Goal: Transaction & Acquisition: Purchase product/service

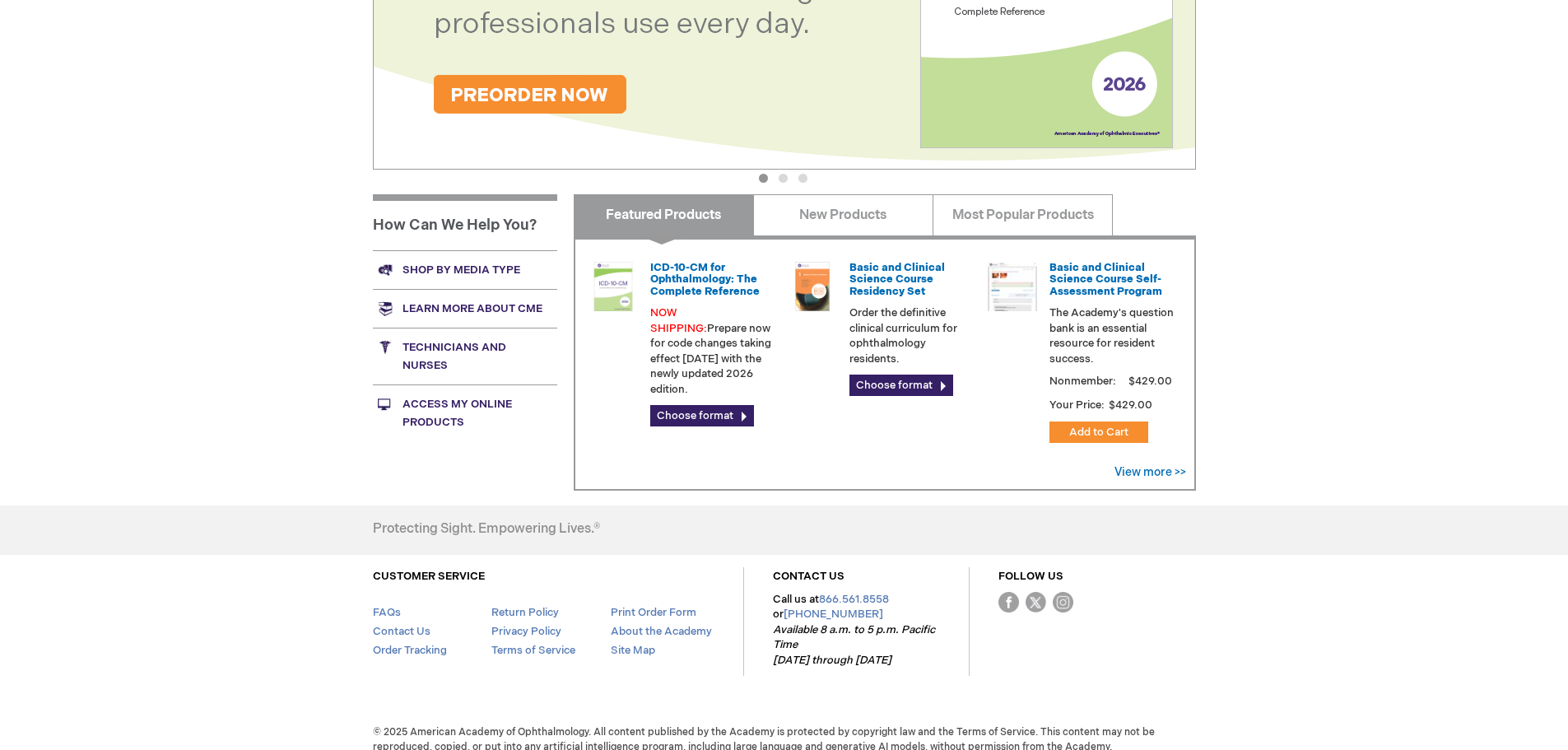
scroll to position [487, 0]
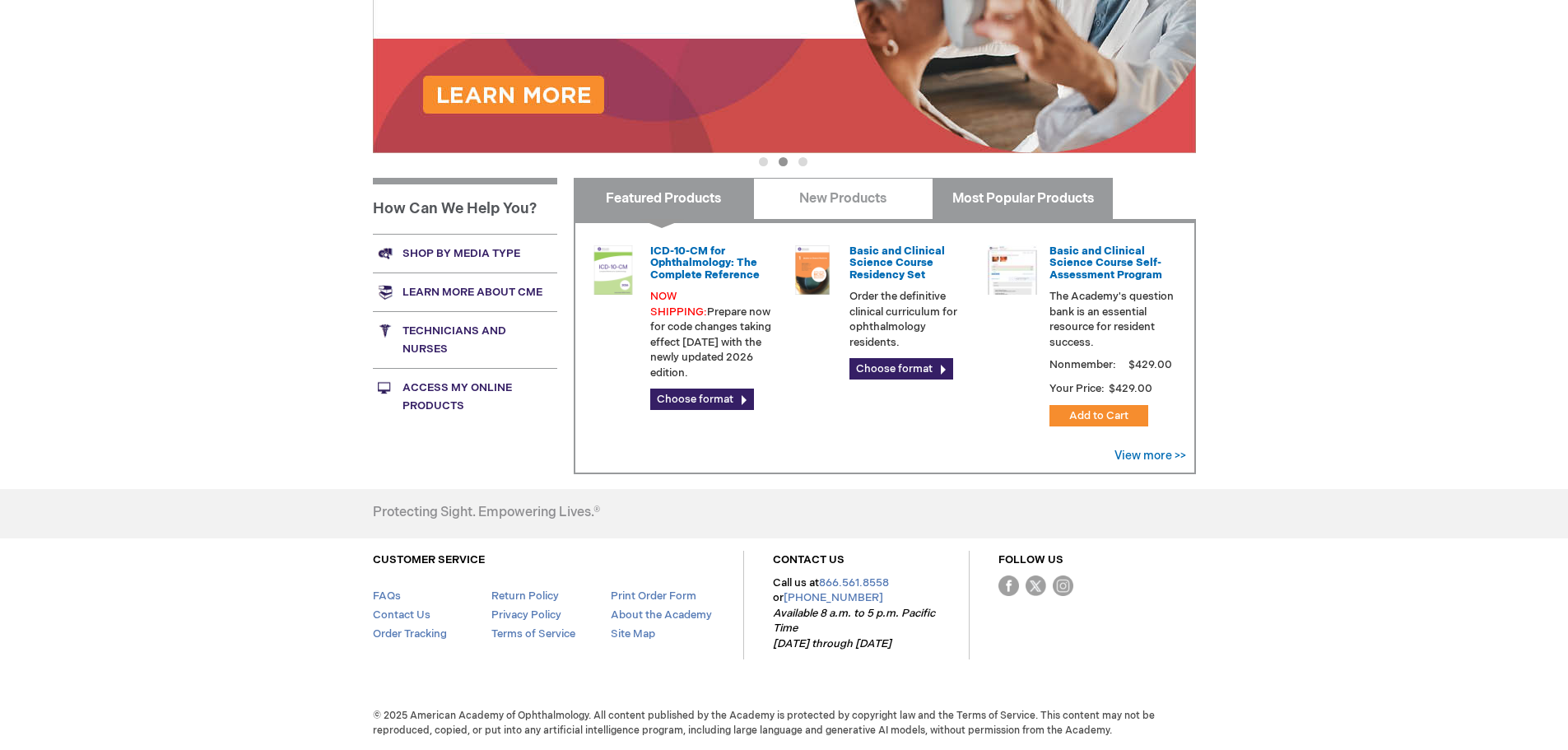
click at [941, 194] on link "Most Popular Products" at bounding box center [1022, 198] width 180 height 41
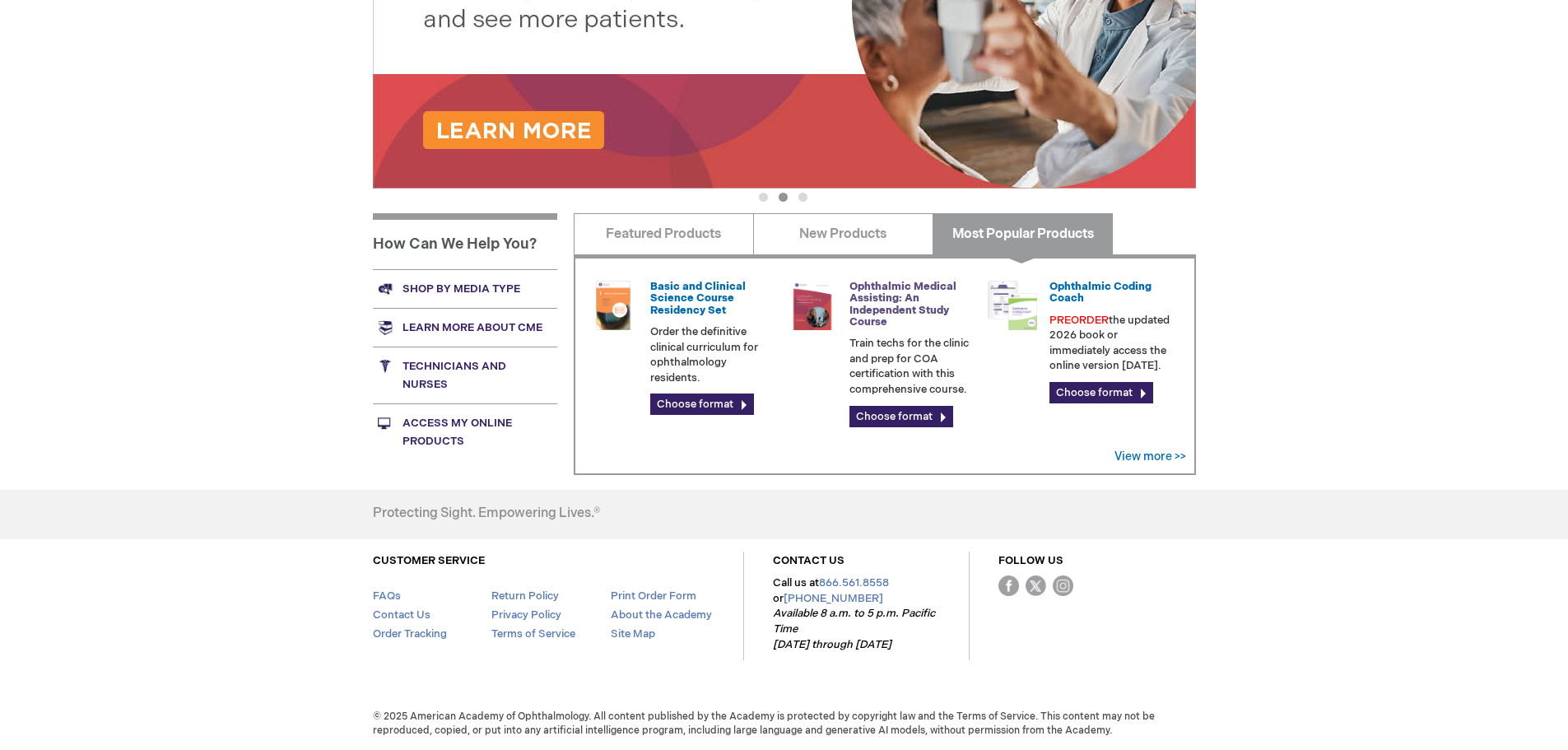
click at [881, 302] on link "Ophthalmic Medical Assisting: An Independent Study Course" at bounding box center [903, 304] width 107 height 49
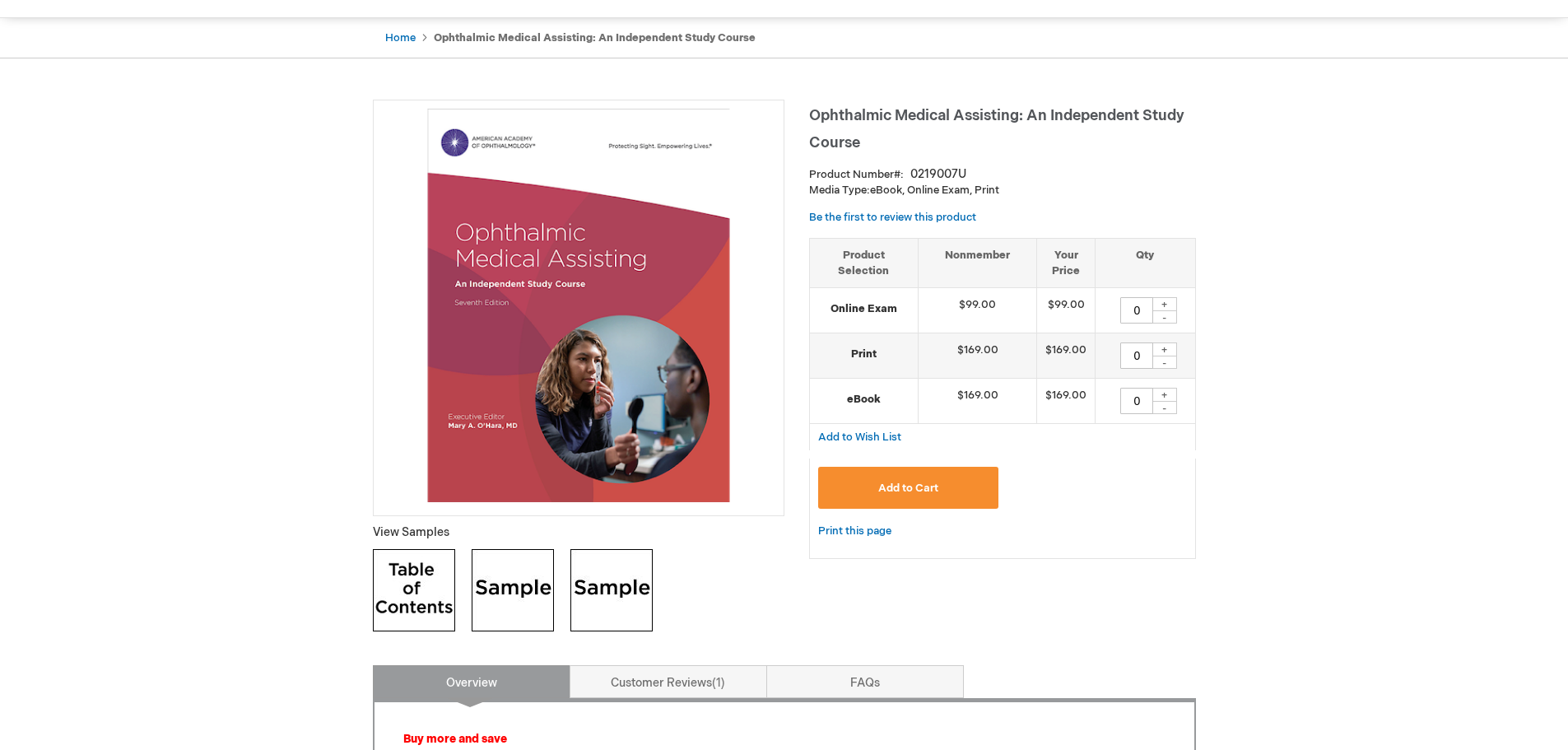
scroll to position [165, 0]
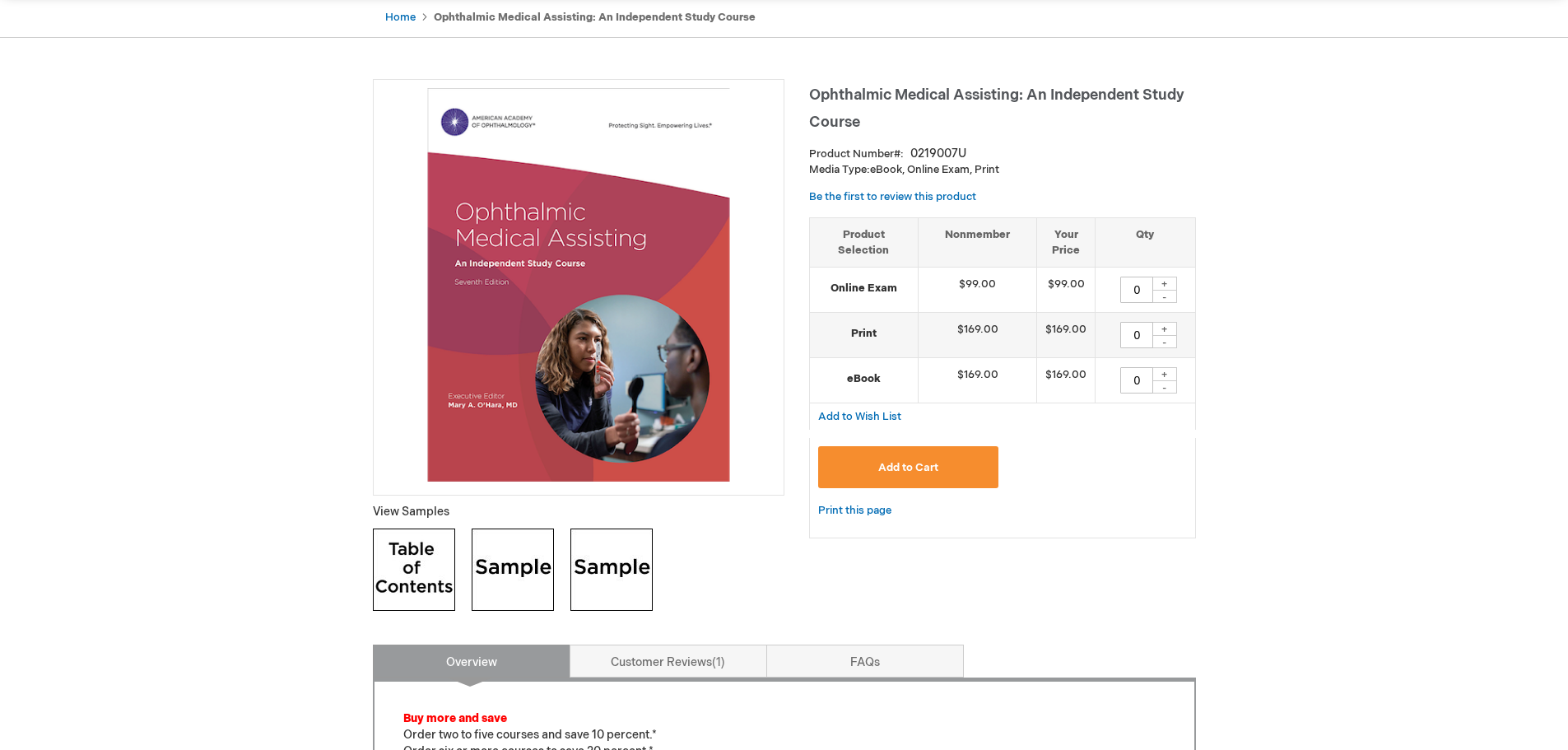
click at [1169, 330] on div "+" at bounding box center [1165, 329] width 25 height 14
click at [1169, 329] on div "+" at bounding box center [1165, 329] width 25 height 14
type input "2"
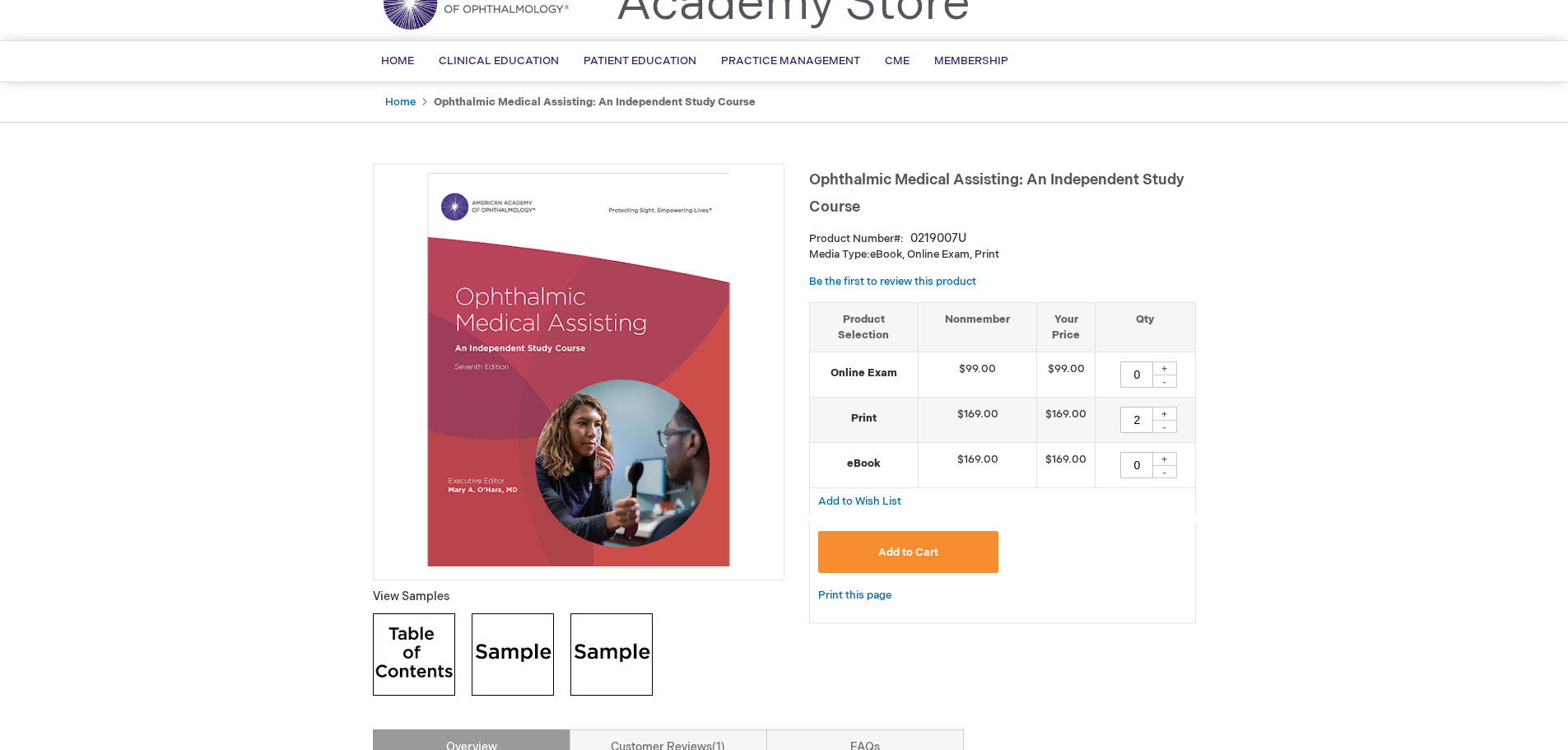
scroll to position [0, 0]
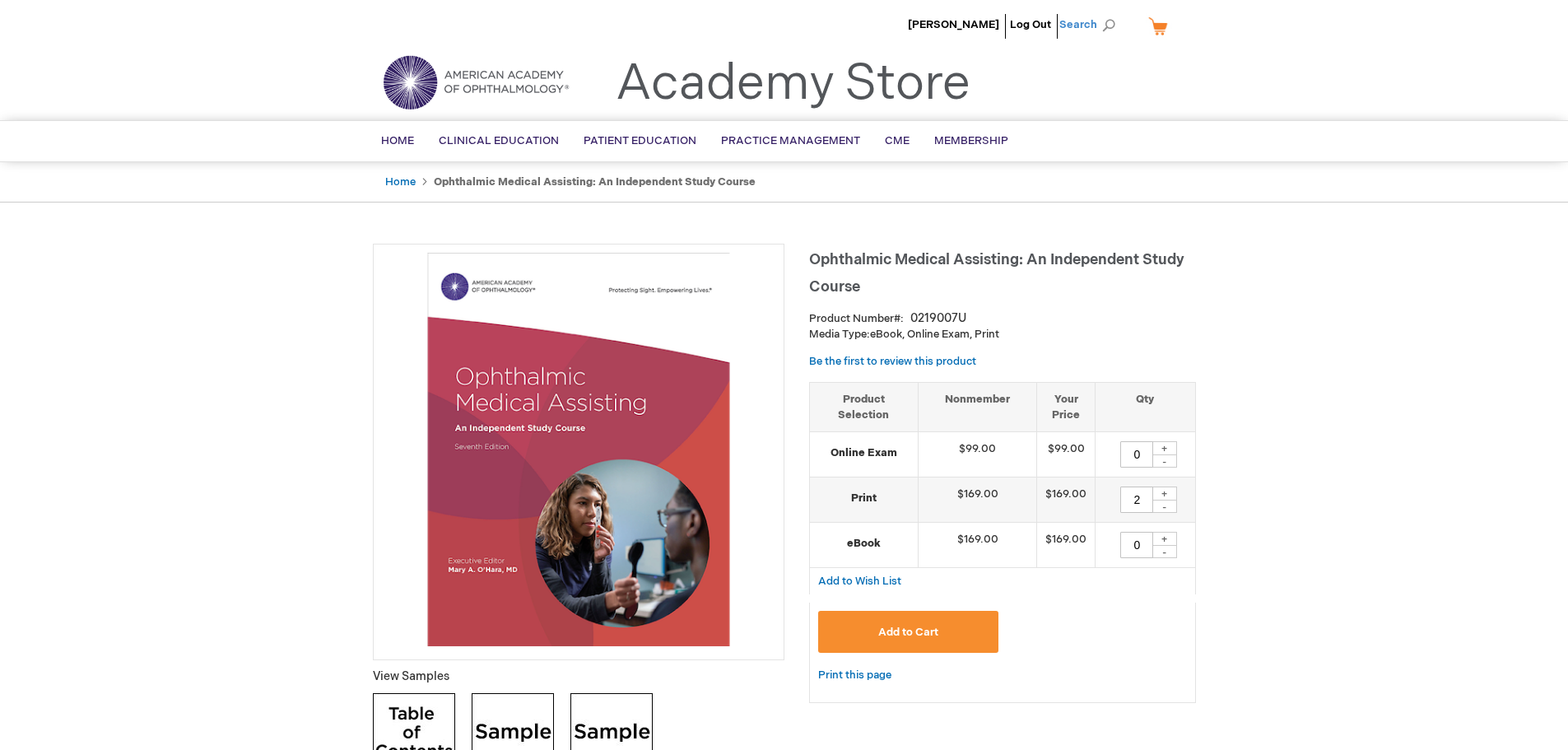
click at [1102, 30] on span "Search" at bounding box center [1090, 25] width 63 height 33
type input "ophthalmic Medical assisting"
click at [1102, 12] on button "Search" at bounding box center [1108, 25] width 13 height 27
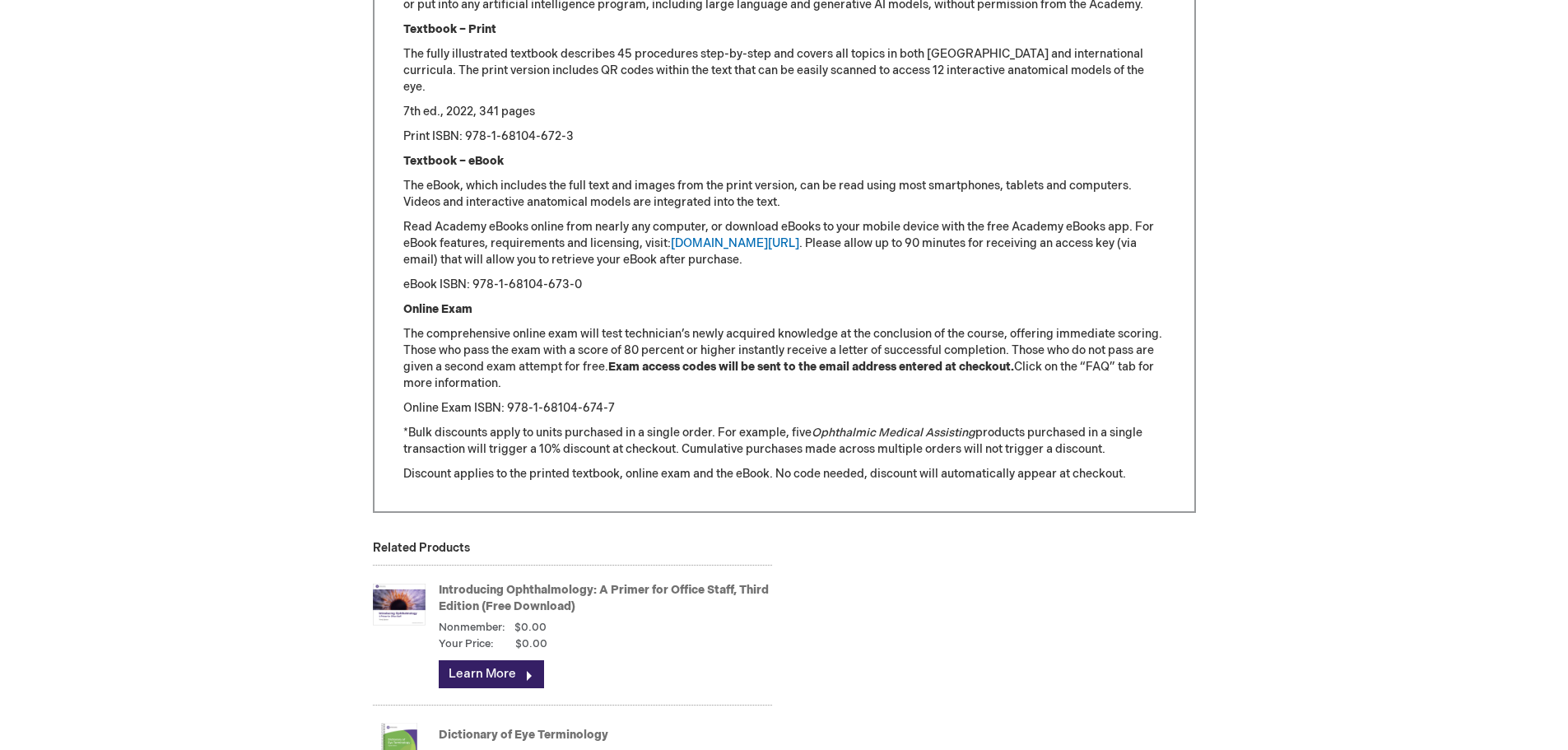
scroll to position [2057, 0]
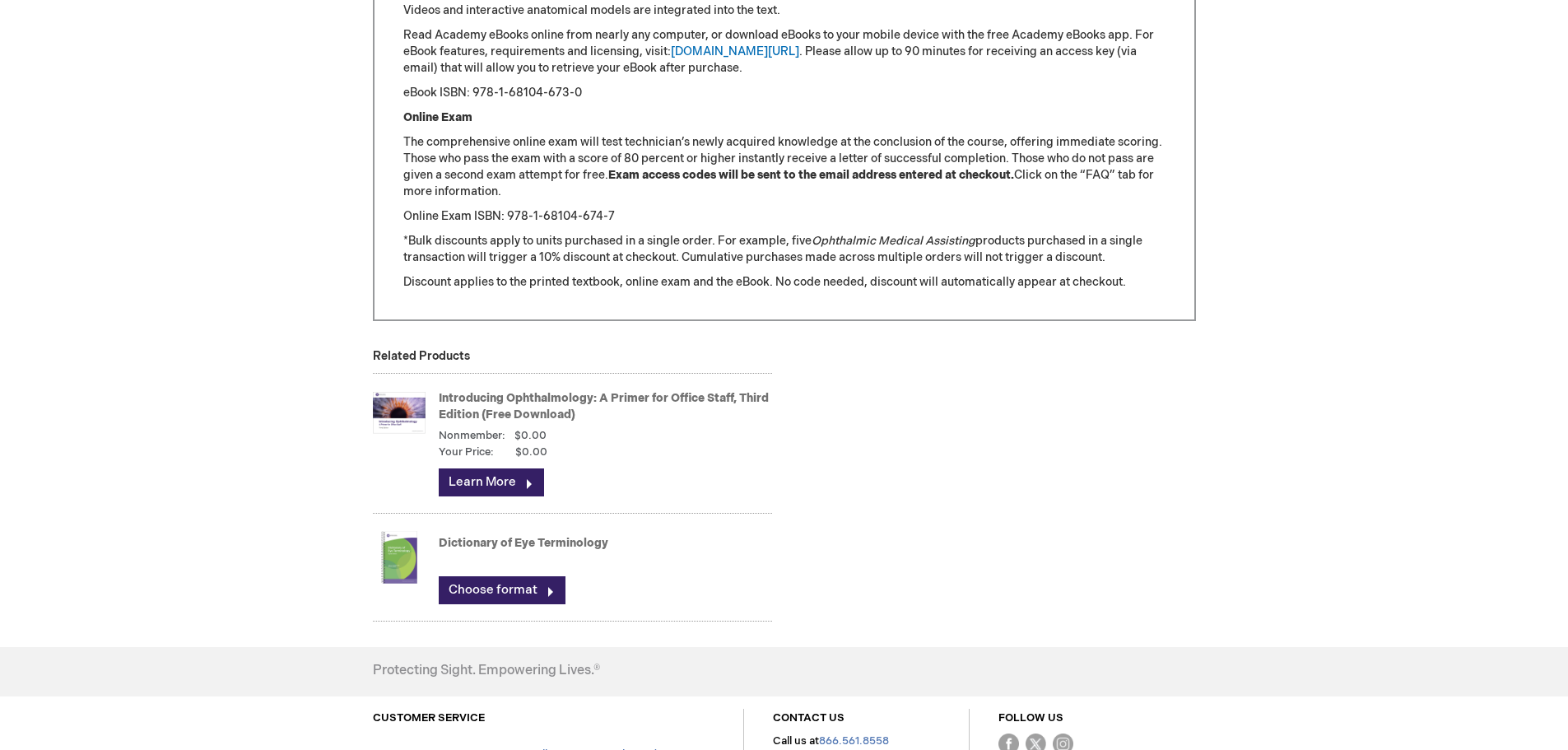
click at [524, 544] on link "Dictionary of Eye Terminology" at bounding box center [524, 542] width 170 height 14
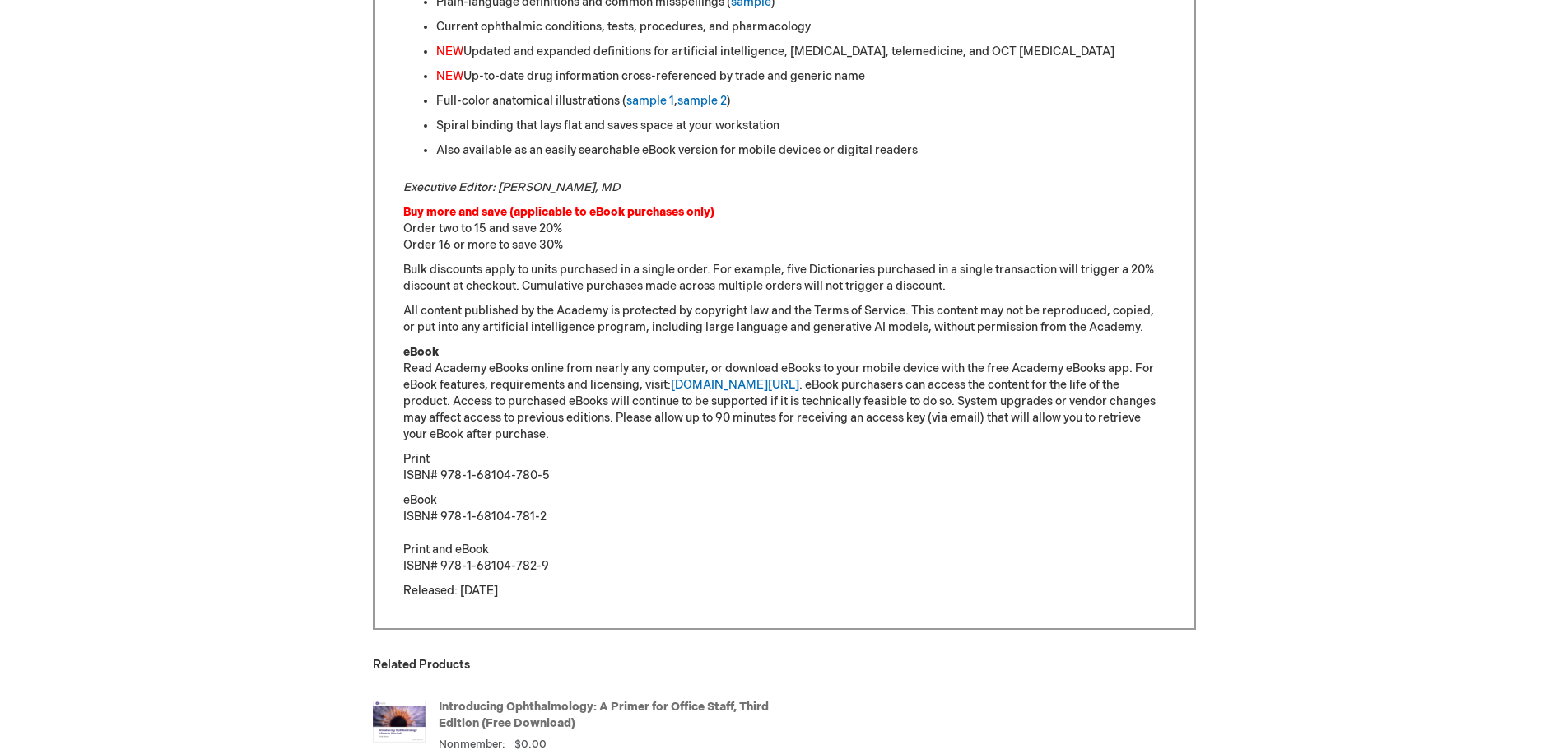
scroll to position [1399, 0]
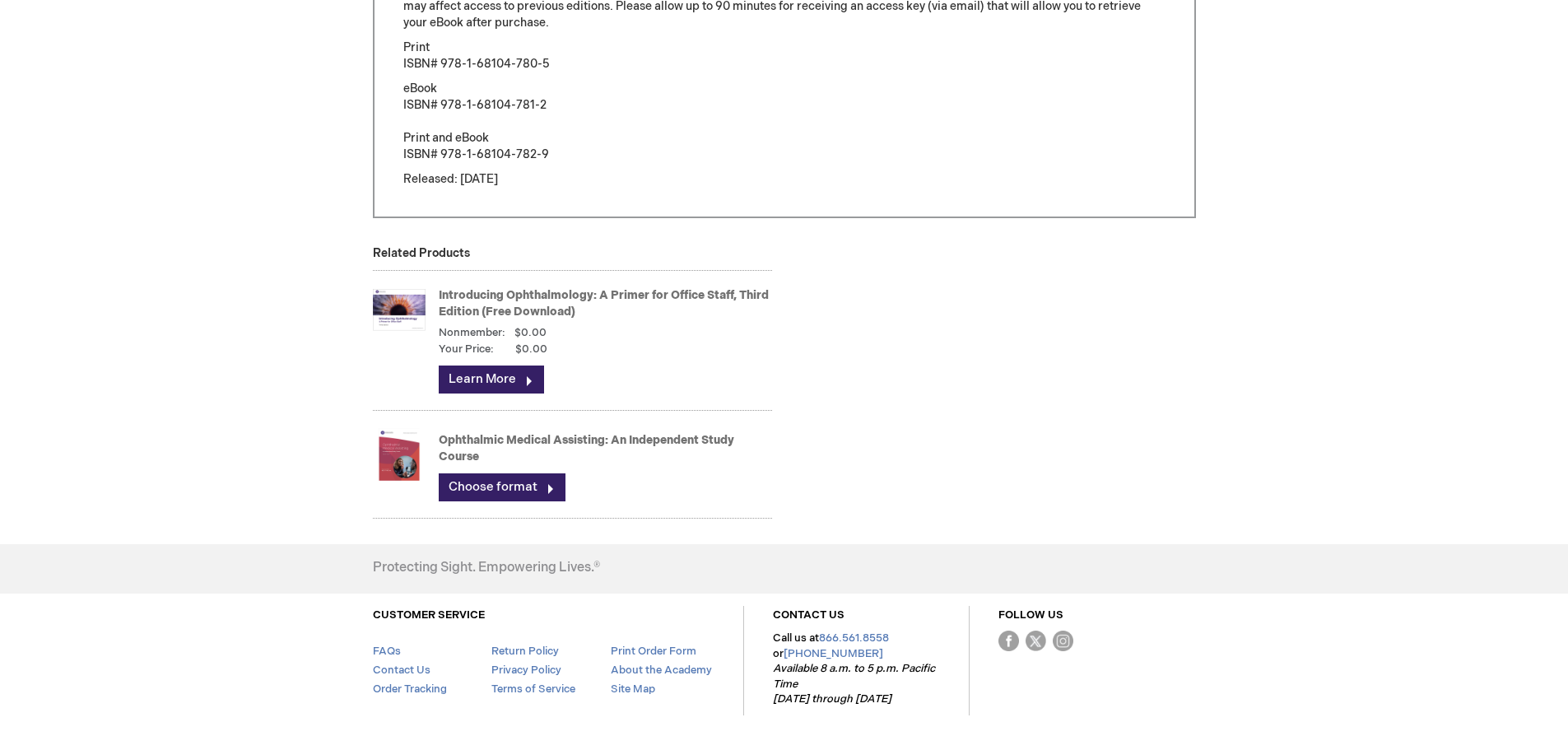
click at [538, 445] on link "Ophthalmic Medical Assisting: An Independent Study Course" at bounding box center [586, 447] width 295 height 30
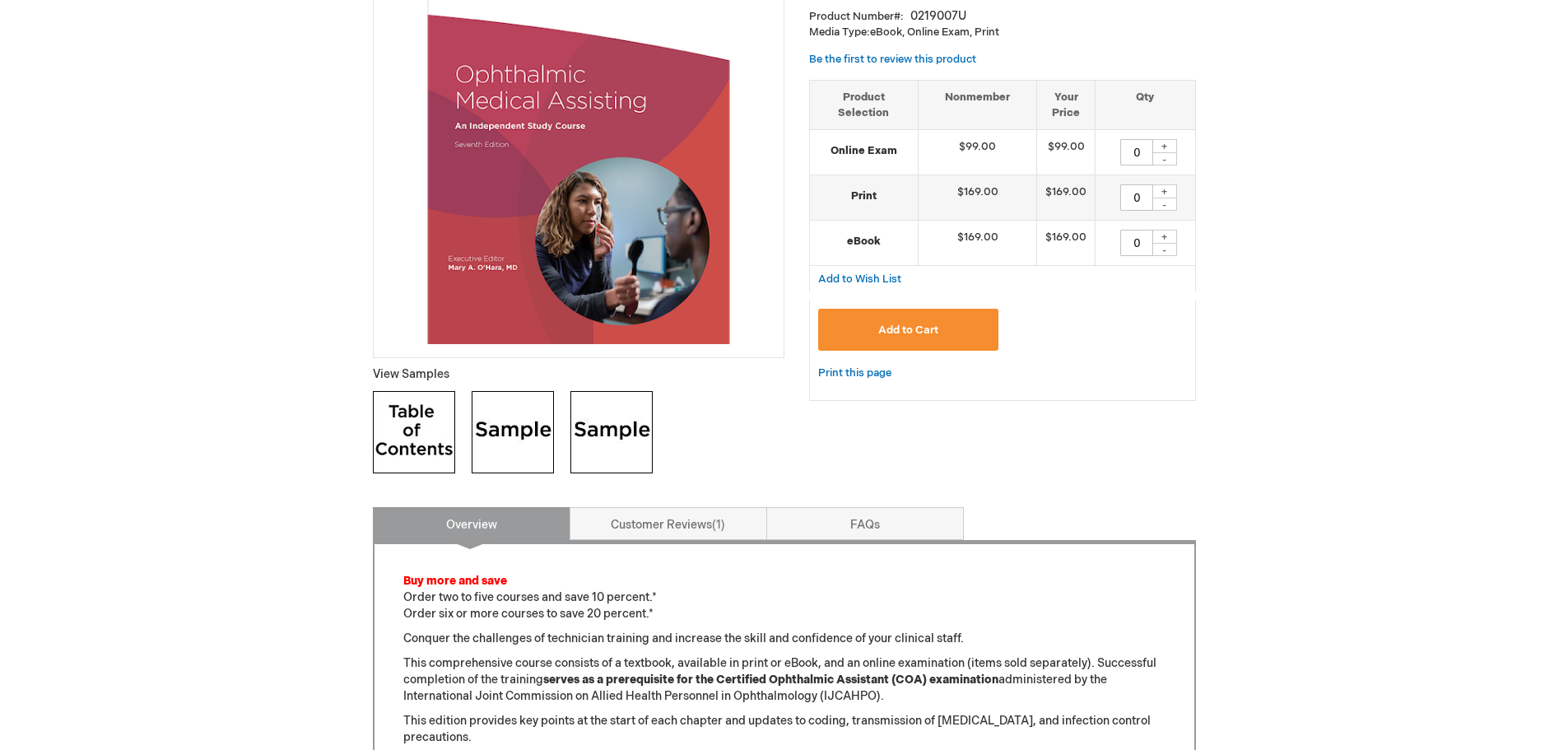
scroll to position [247, 0]
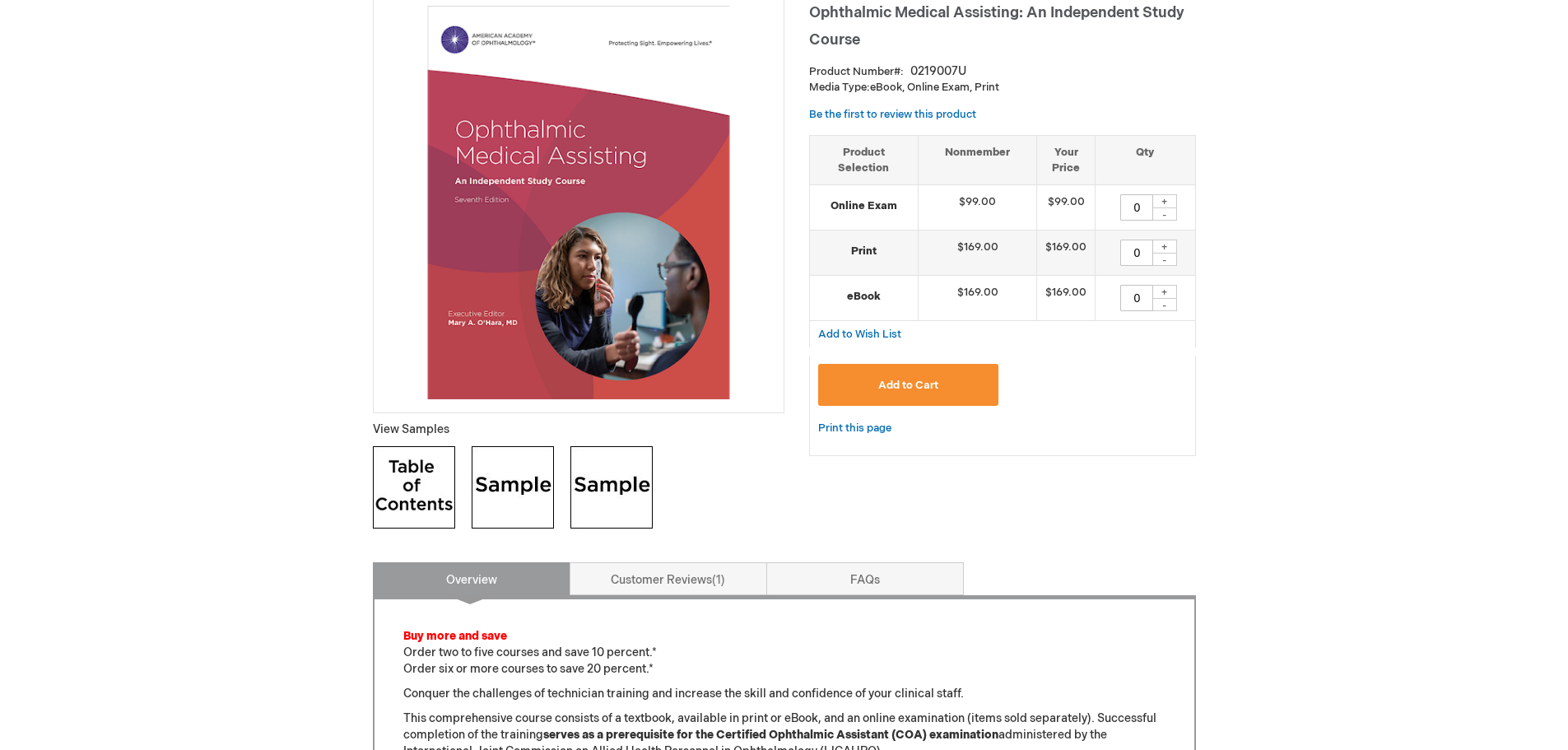
click at [1173, 247] on div "+" at bounding box center [1165, 246] width 25 height 14
type input "2"
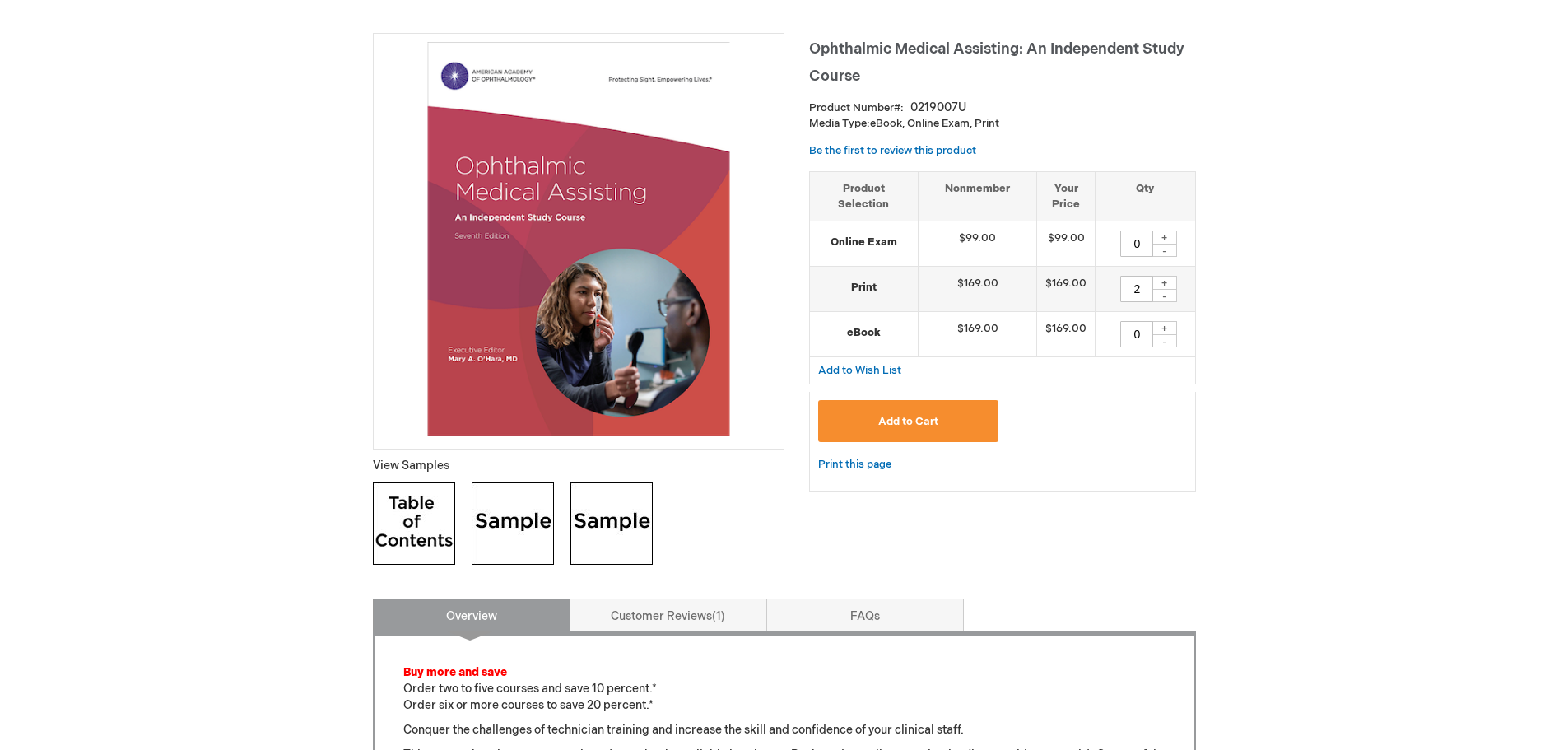
scroll to position [165, 0]
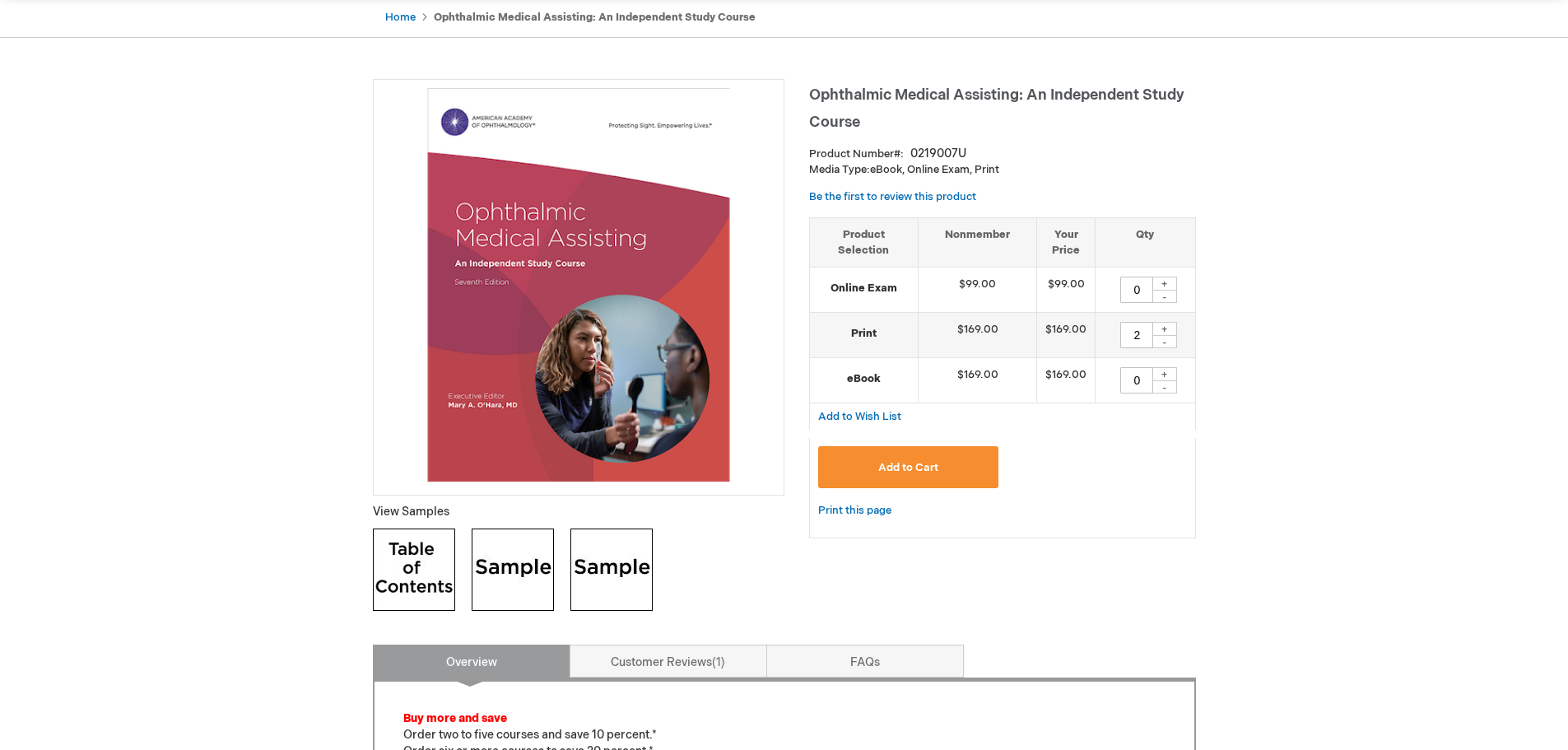
click at [1176, 279] on div "+" at bounding box center [1165, 283] width 25 height 14
type input "4"
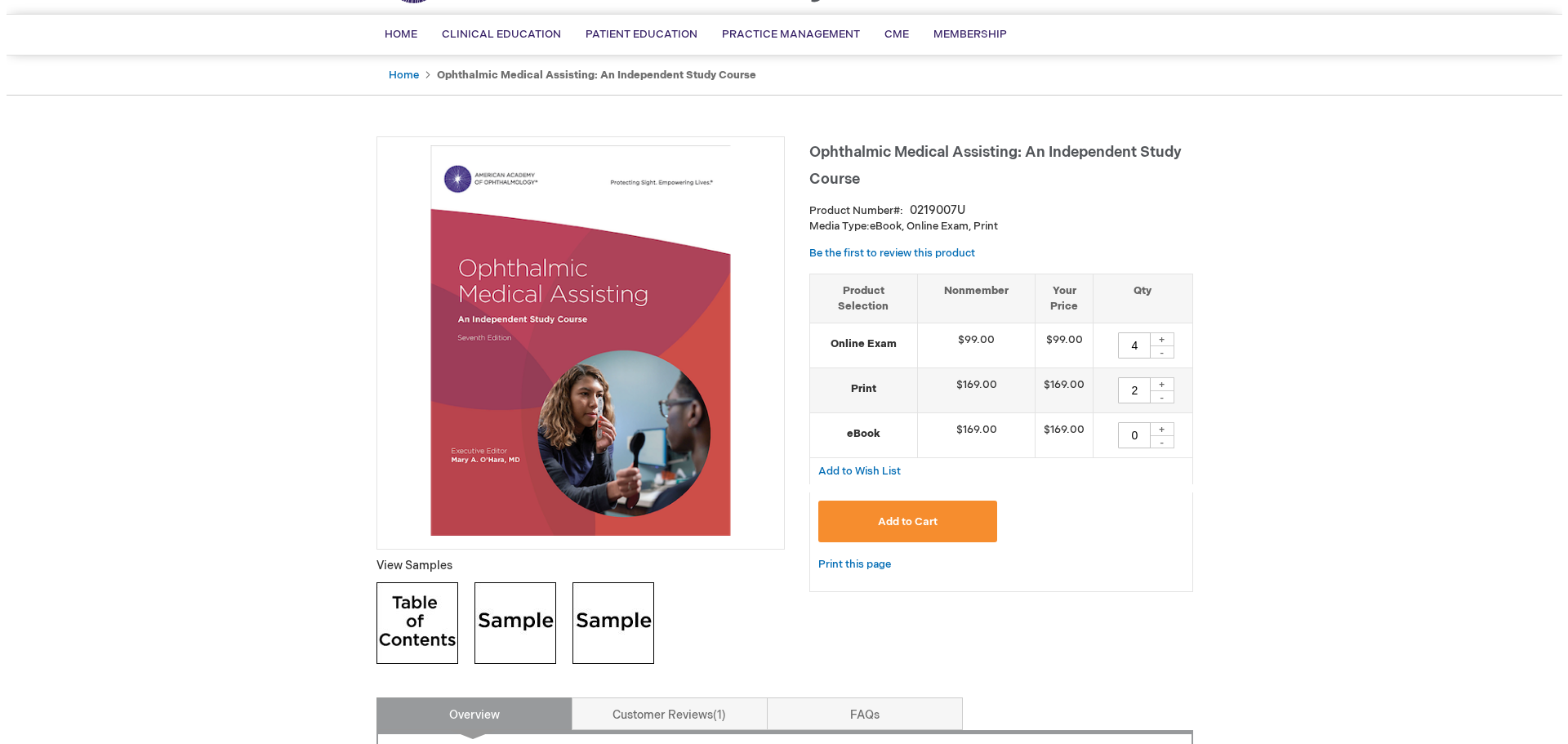
scroll to position [82, 0]
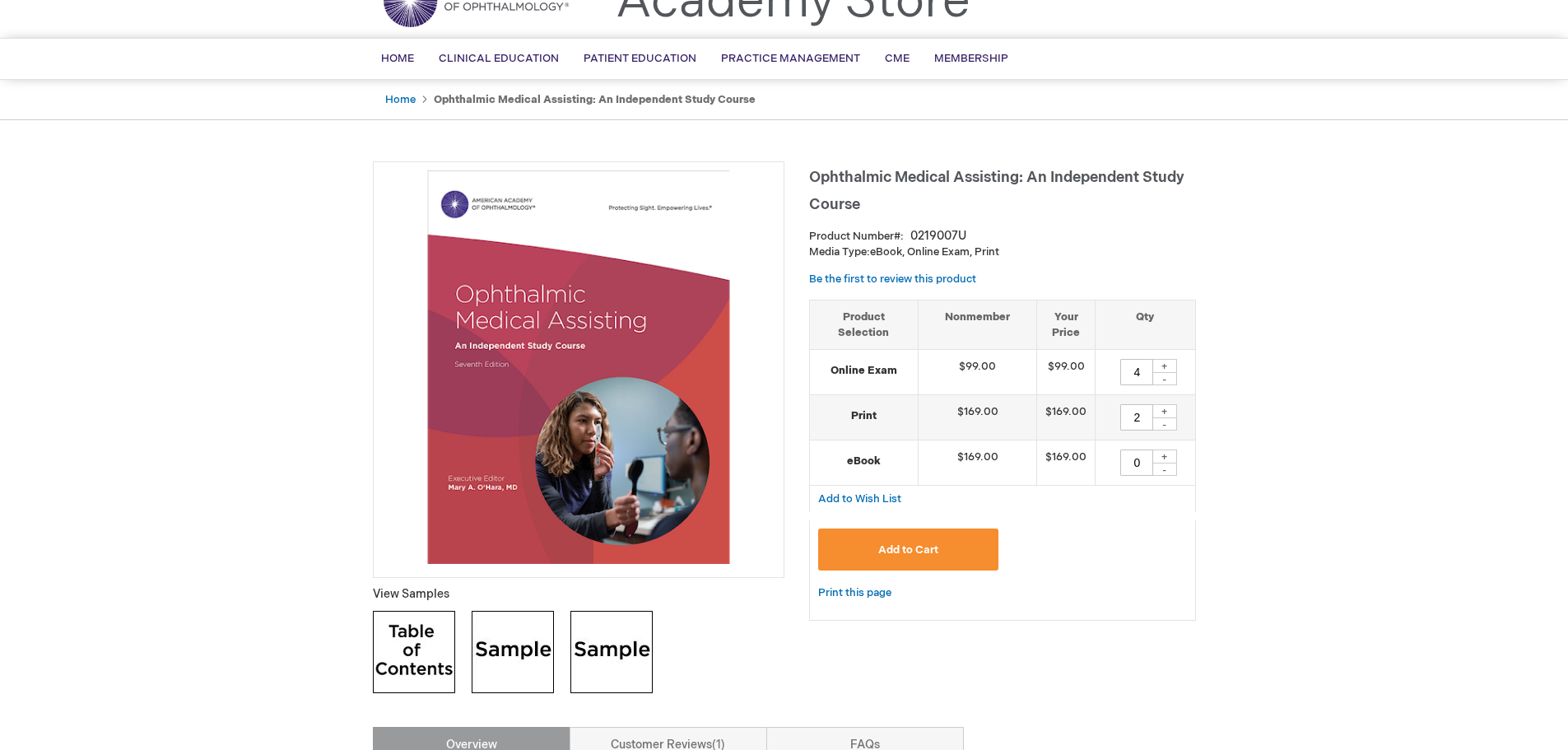
click at [971, 552] on button "Add to Cart" at bounding box center [908, 549] width 181 height 42
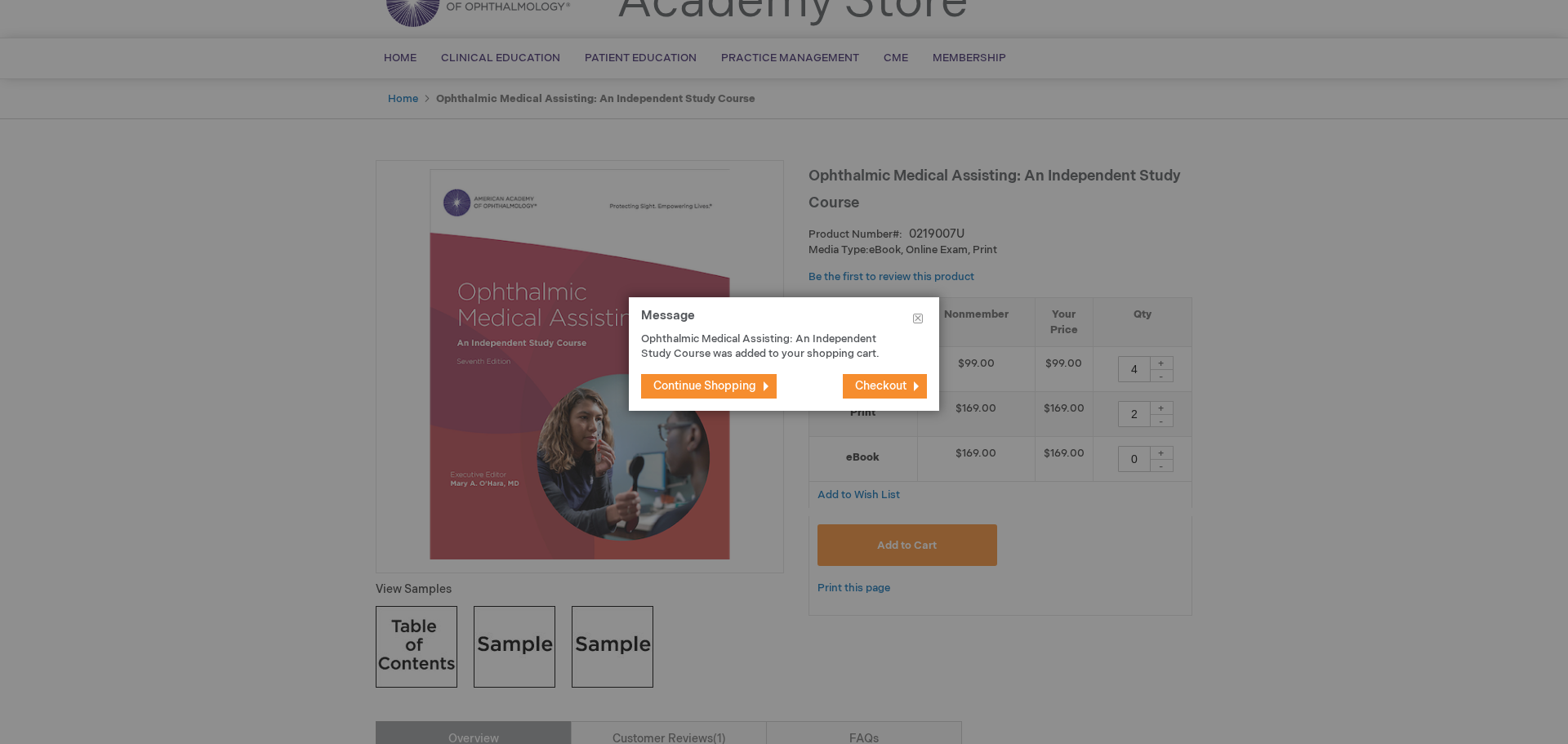
click at [866, 390] on span "Checkout" at bounding box center [881, 386] width 51 height 14
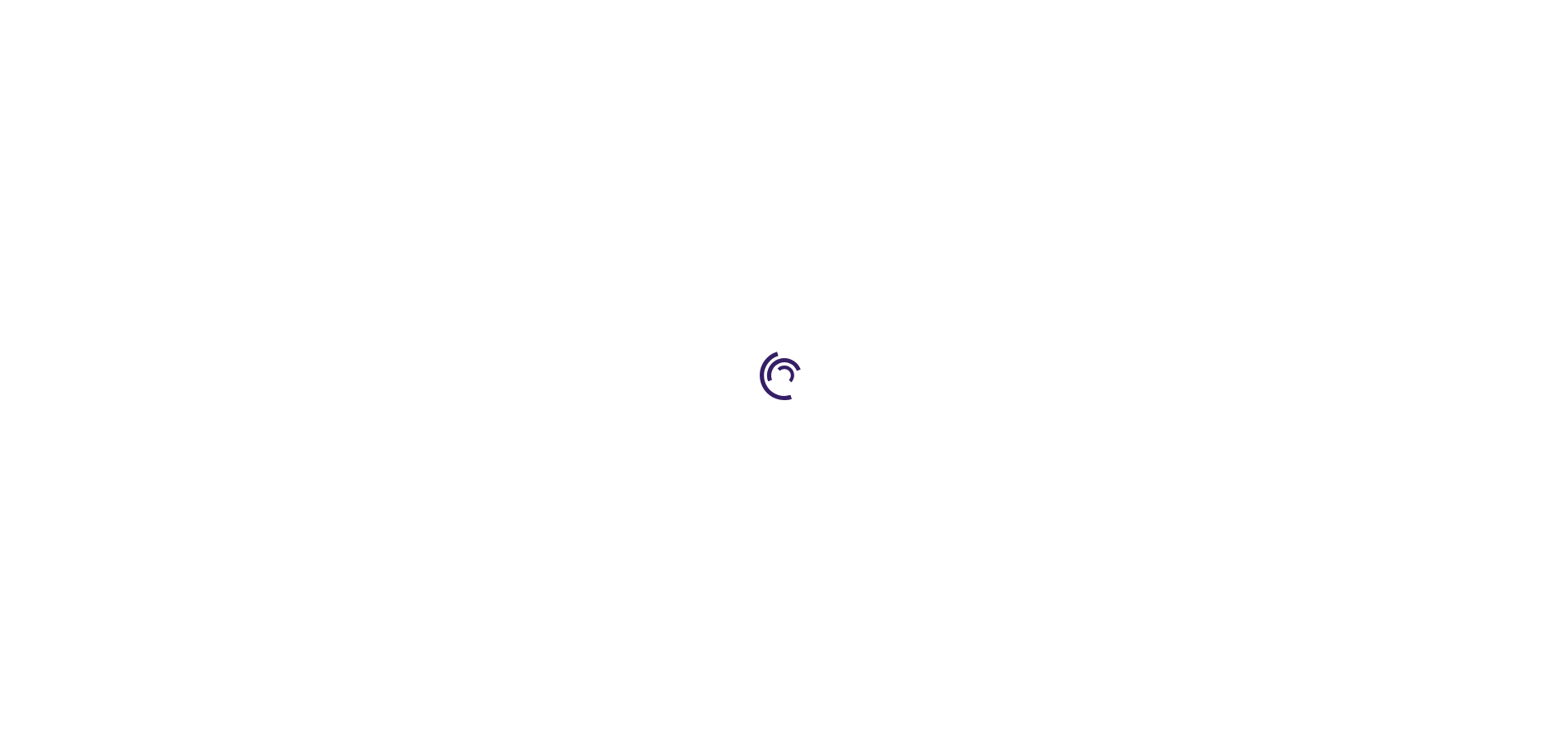
select select "US"
select select "61"
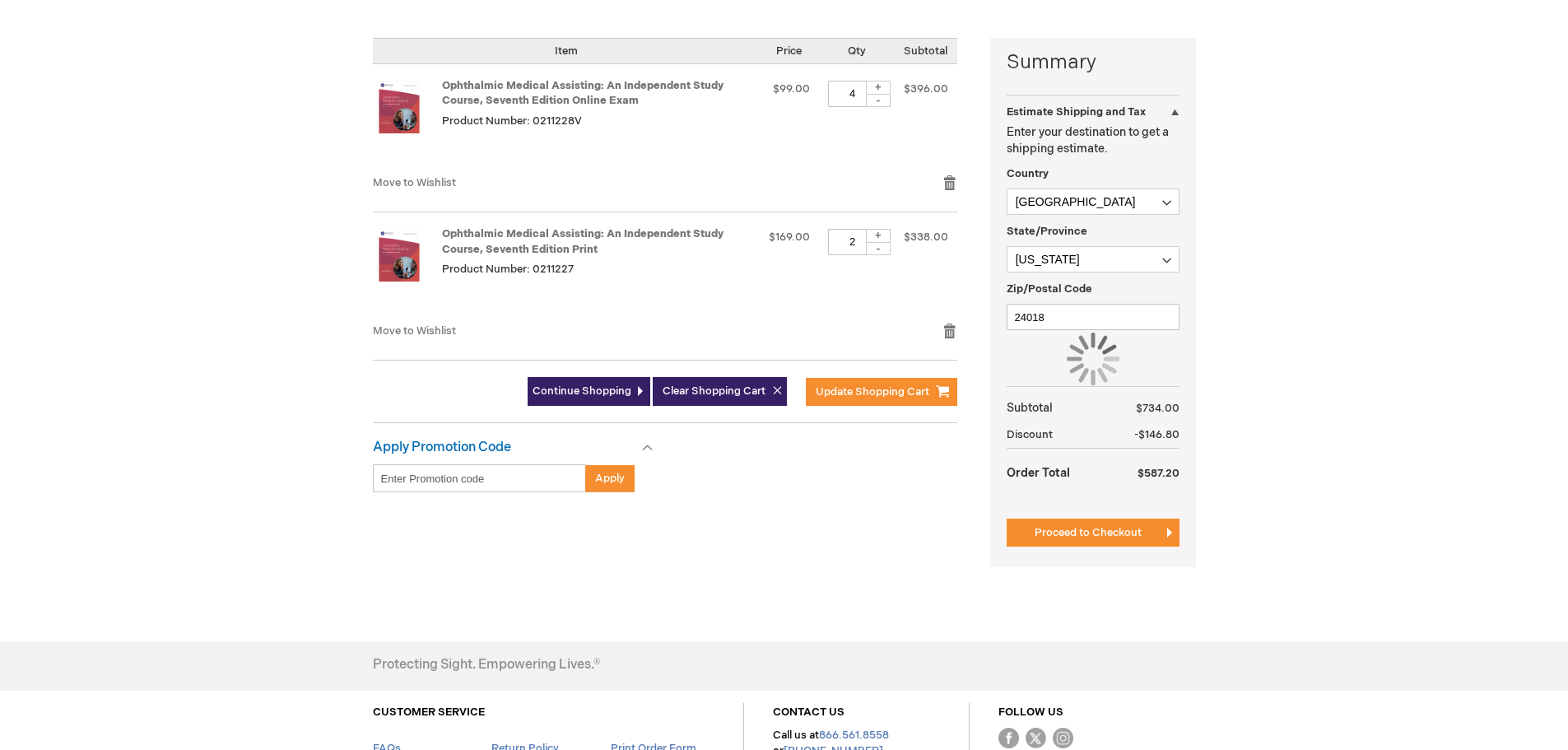
scroll to position [411, 0]
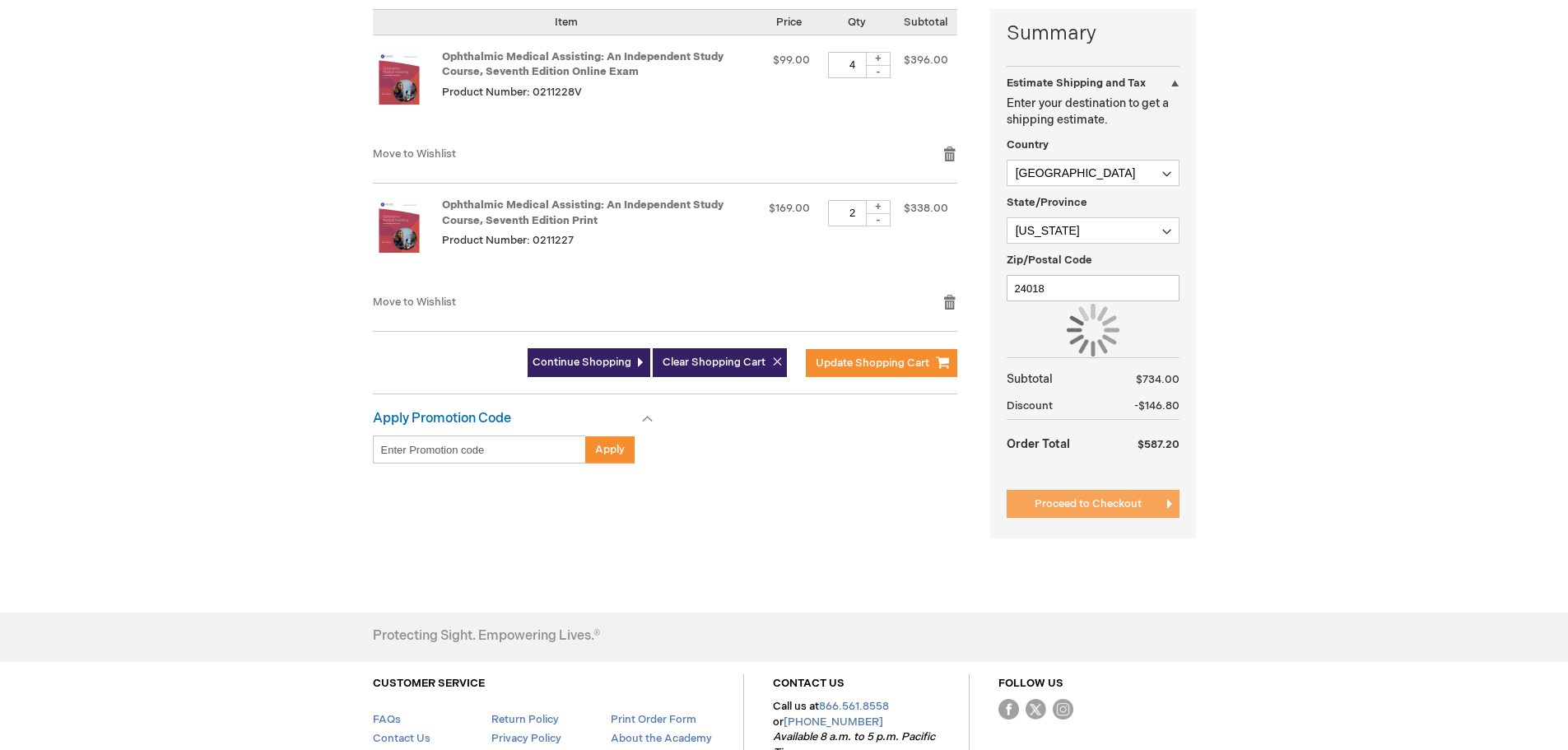
click at [1092, 508] on span "Proceed to Checkout" at bounding box center [1087, 503] width 107 height 13
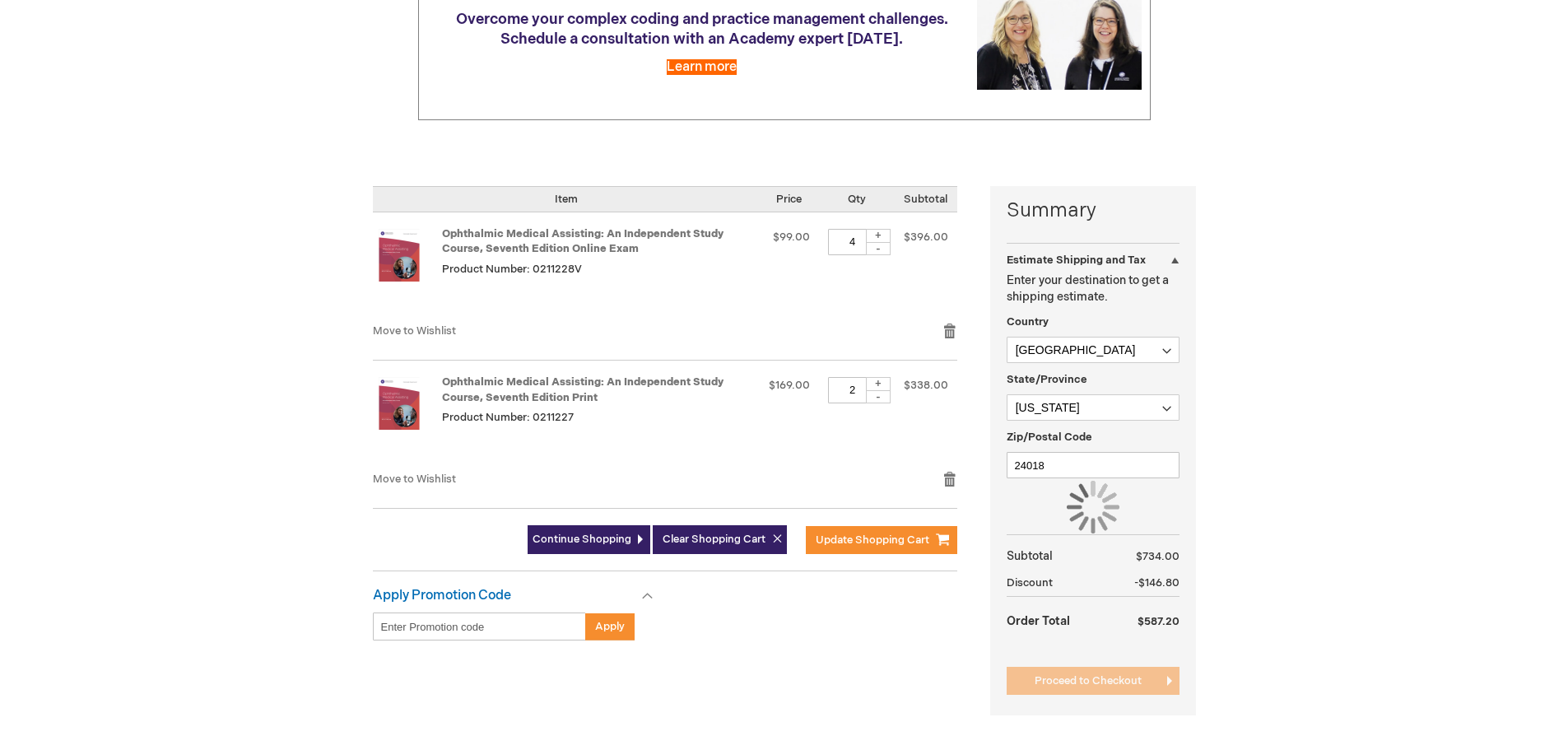
scroll to position [206, 0]
